Goal: Check status: Check status

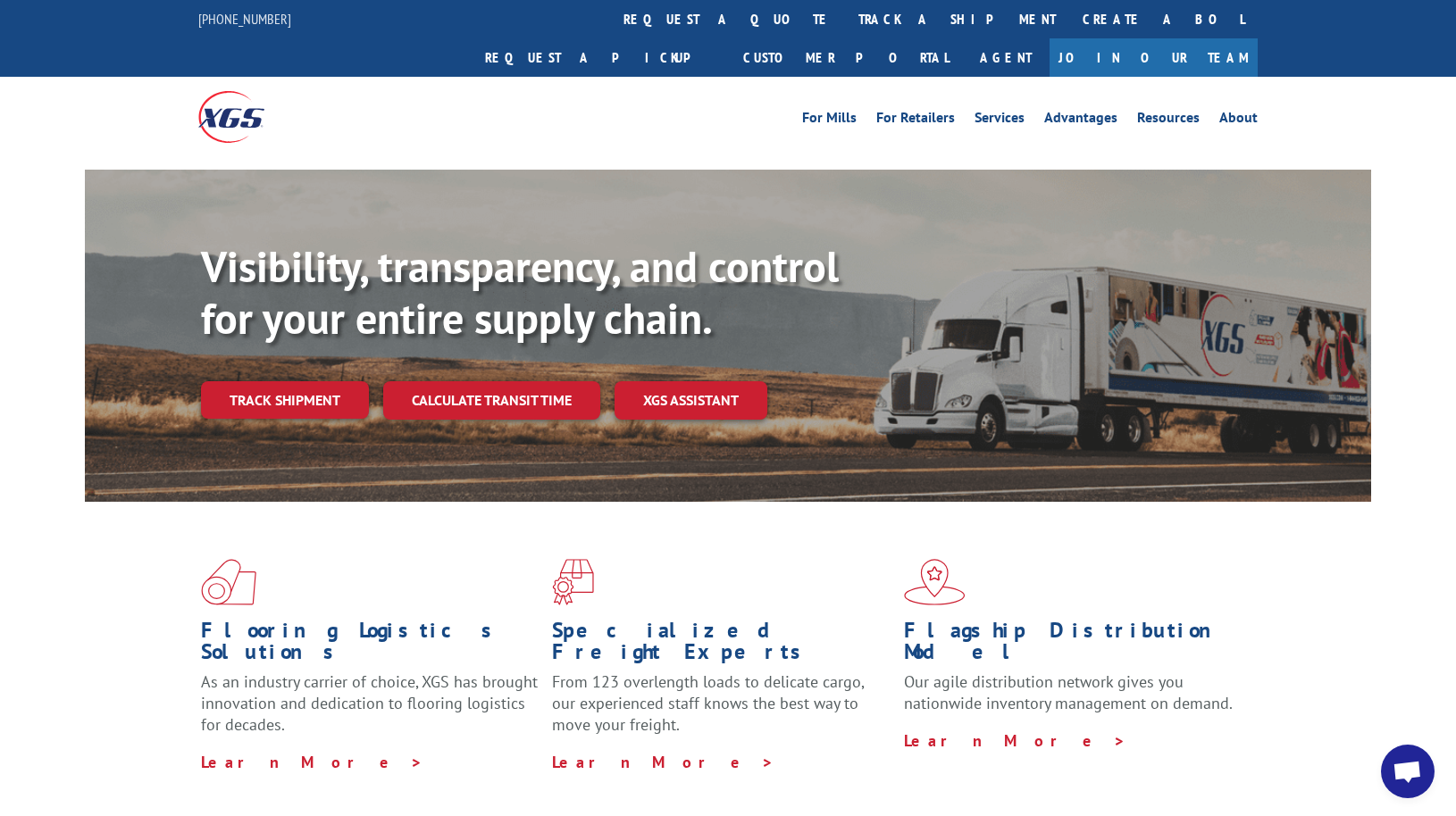
drag, startPoint x: 315, startPoint y: 364, endPoint x: 343, endPoint y: 369, distance: 28.4
click at [315, 381] on link "Track shipment" at bounding box center [284, 399] width 168 height 37
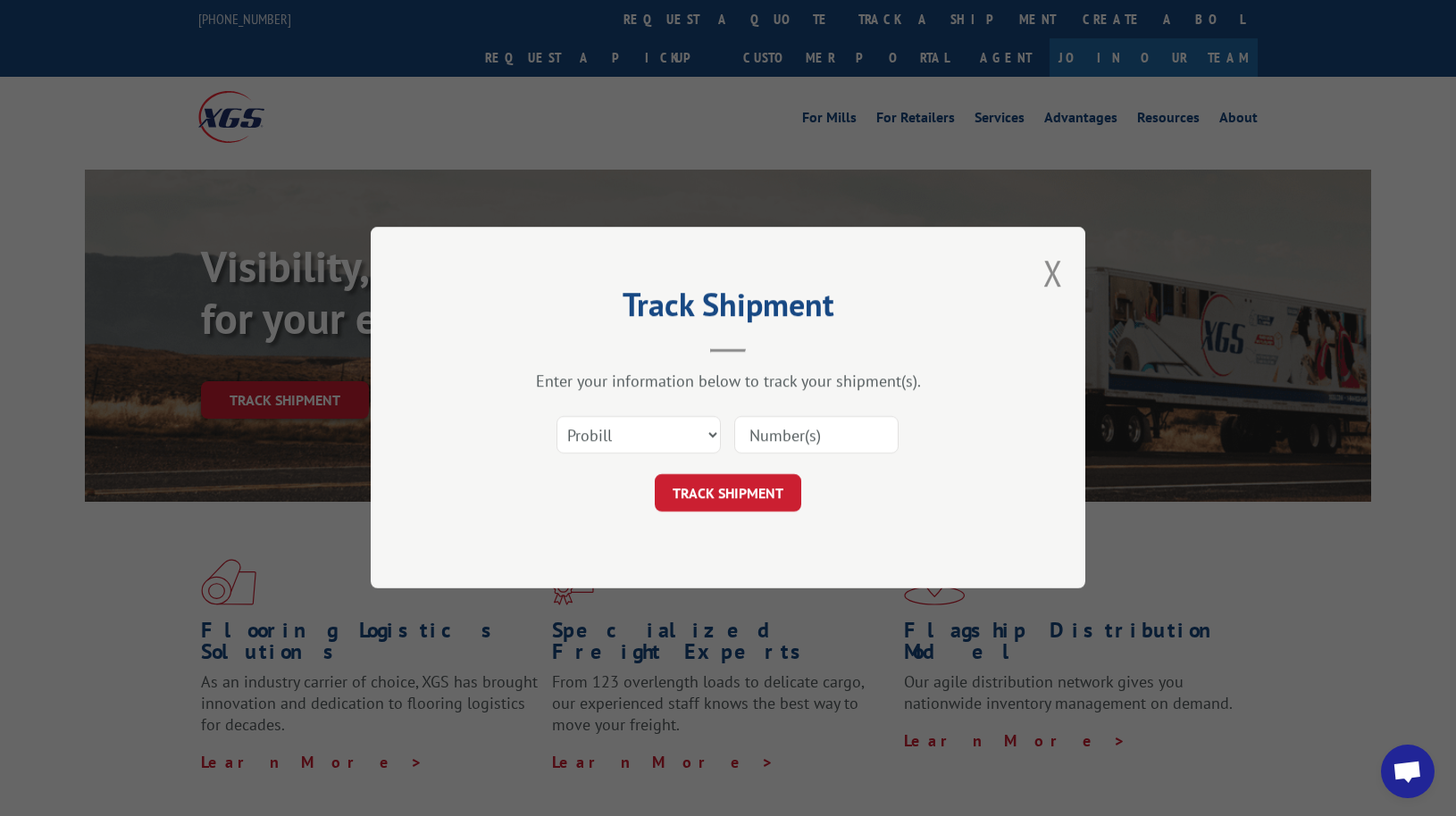
drag, startPoint x: 749, startPoint y: 429, endPoint x: 779, endPoint y: 443, distance: 33.1
click at [749, 429] on input at bounding box center [815, 435] width 164 height 37
click at [690, 432] on select "Select category... Probill BOL PO" at bounding box center [638, 435] width 164 height 37
select select "bol"
click at [556, 417] on select "Select category... Probill BOL PO" at bounding box center [638, 435] width 164 height 37
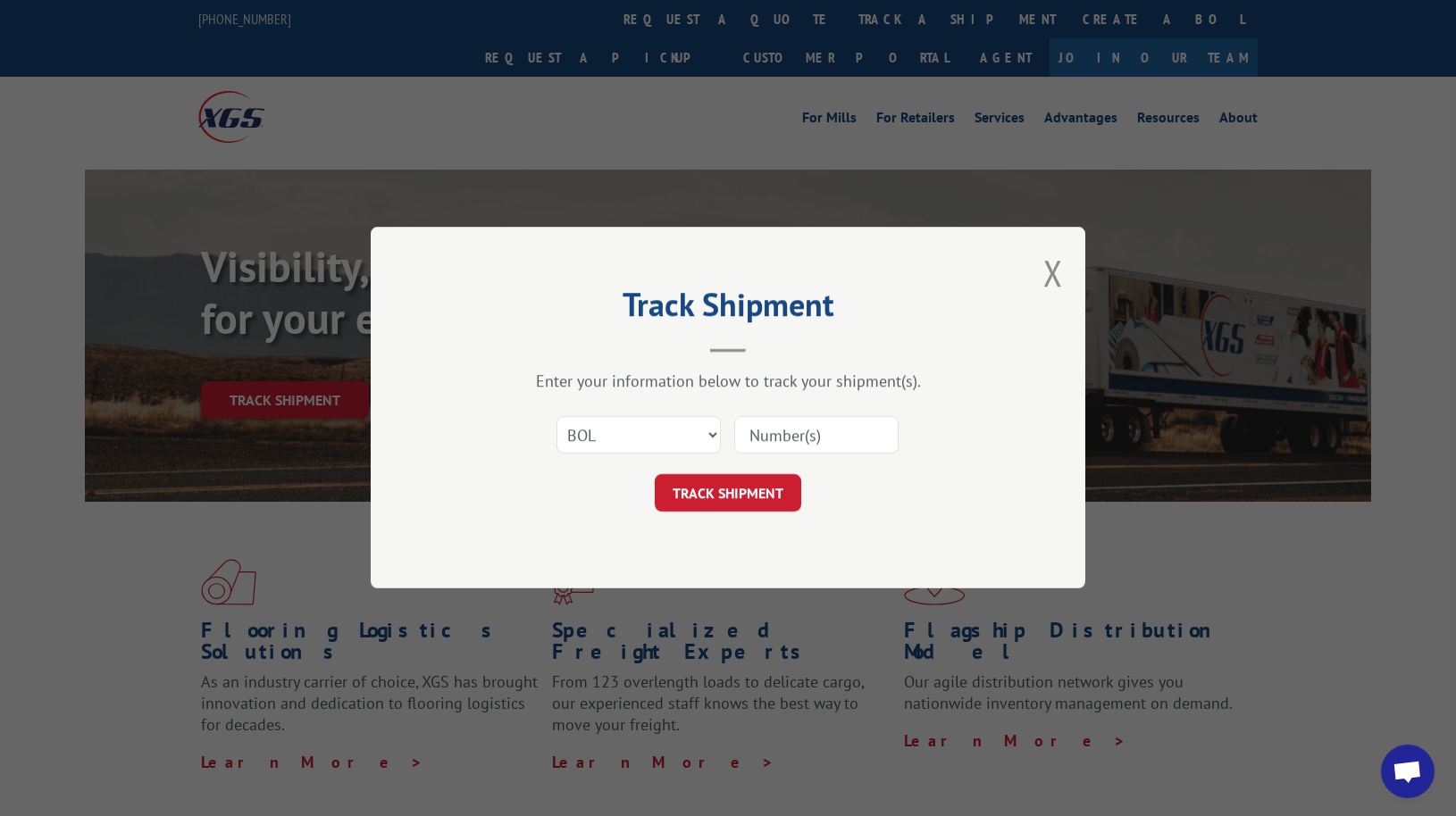
click at [852, 445] on input at bounding box center [815, 435] width 164 height 37
type input "363091"
click button "TRACK SHIPMENT" at bounding box center [728, 494] width 147 height 37
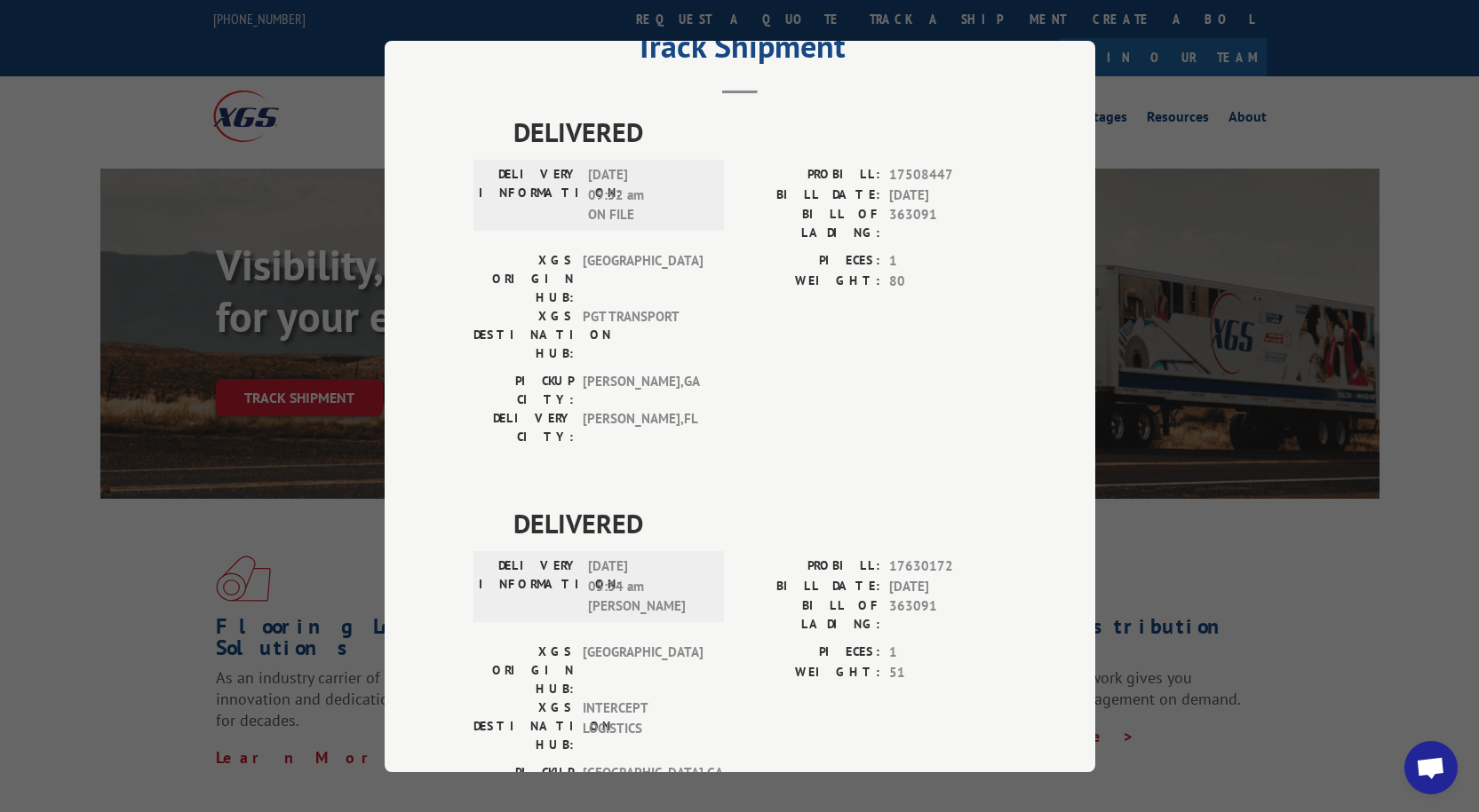
scroll to position [71, 0]
